Goal: Find specific page/section: Find specific page/section

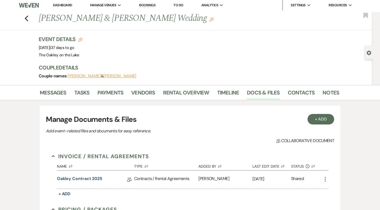
click at [130, 72] on div "Couple Details Couple names: [PERSON_NAME] & [PERSON_NAME]" at bounding box center [186, 72] width 295 height 16
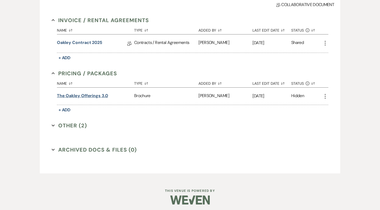
scroll to position [140, 0]
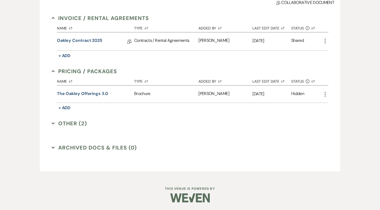
click at [75, 121] on button "Other (2) Expand" at bounding box center [69, 124] width 35 height 8
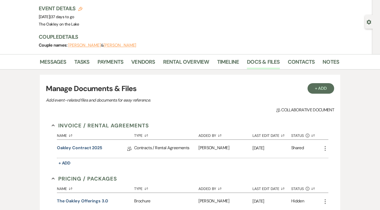
scroll to position [0, 0]
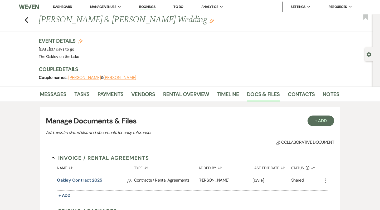
click at [58, 5] on link "Dashboard" at bounding box center [62, 6] width 19 height 4
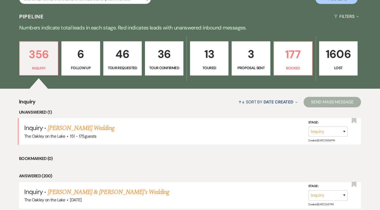
scroll to position [115, 0]
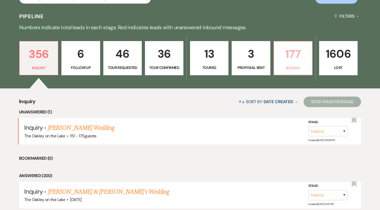
click at [296, 64] on link "177 Booked" at bounding box center [293, 58] width 39 height 34
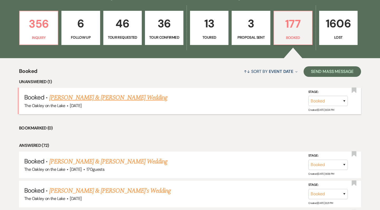
scroll to position [149, 0]
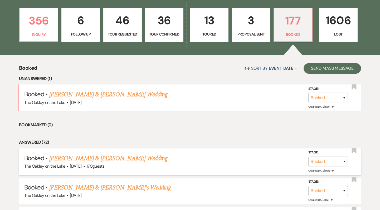
click at [81, 162] on link "[PERSON_NAME] & [PERSON_NAME] Wedding" at bounding box center [108, 158] width 118 height 9
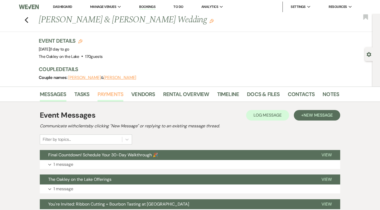
click at [109, 99] on link "Payments" at bounding box center [111, 96] width 26 height 12
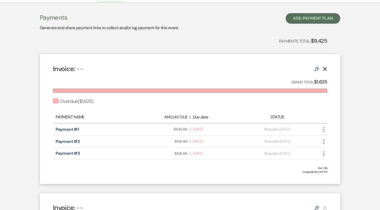
scroll to position [100, 0]
